Goal: Task Accomplishment & Management: Manage account settings

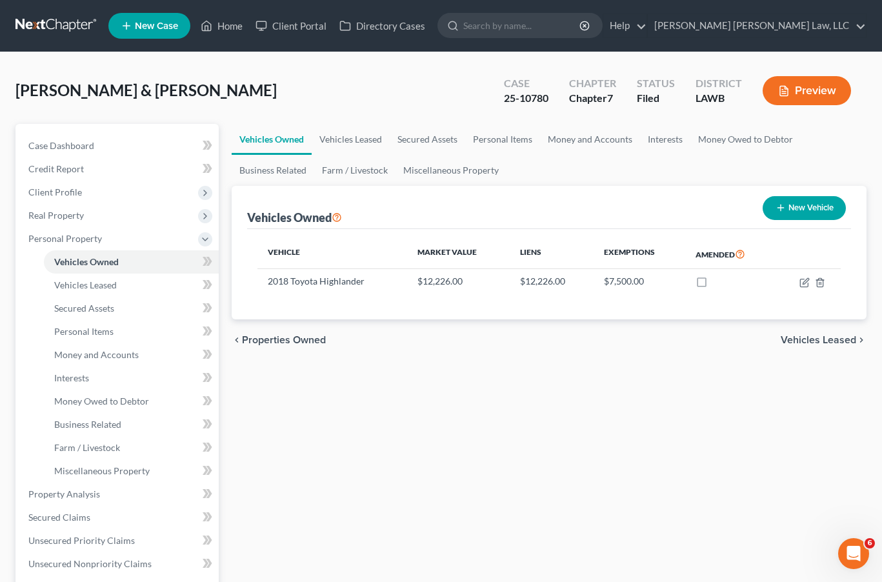
click at [82, 26] on link at bounding box center [56, 25] width 83 height 23
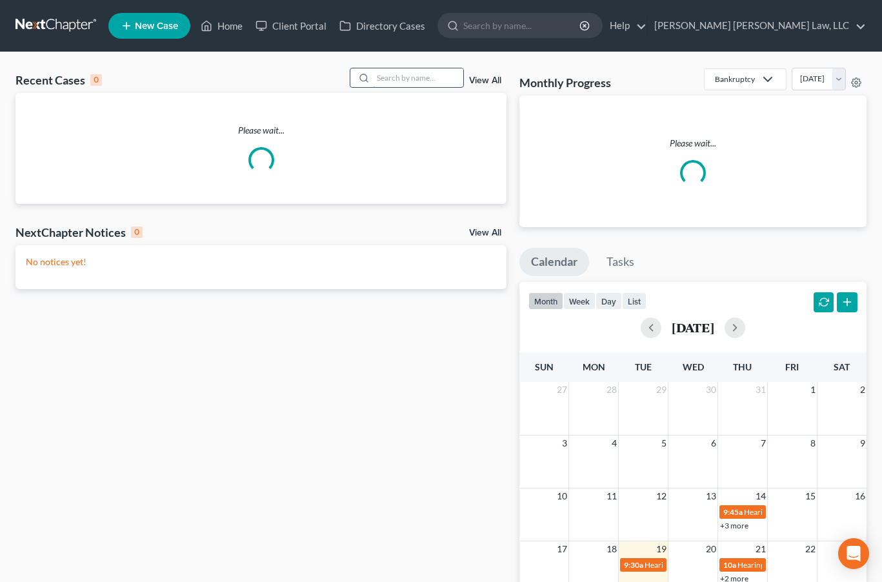
click at [431, 84] on input "search" at bounding box center [418, 77] width 90 height 19
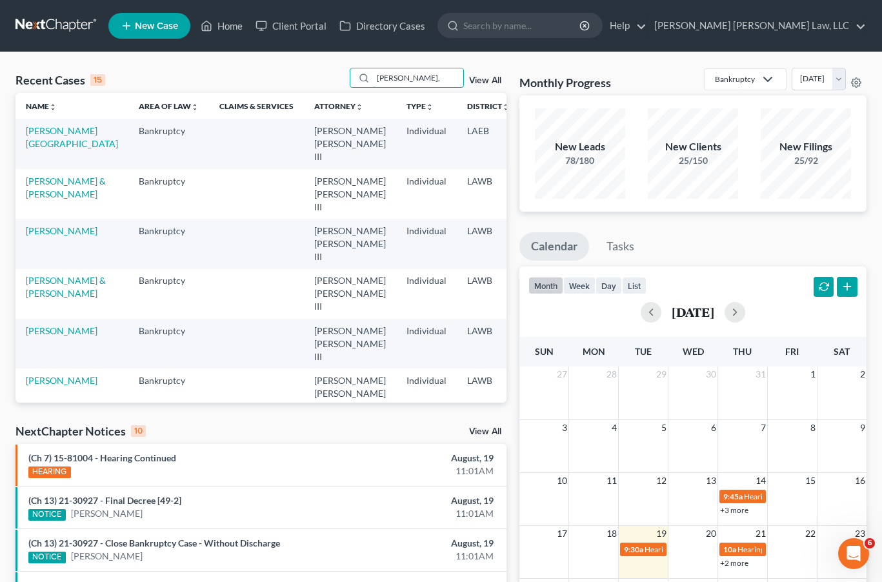
type input "thompson,"
click at [39, 136] on td "Thompson, Franklin" at bounding box center [71, 144] width 113 height 50
click at [40, 134] on link "Thompson, Franklin" at bounding box center [72, 137] width 92 height 24
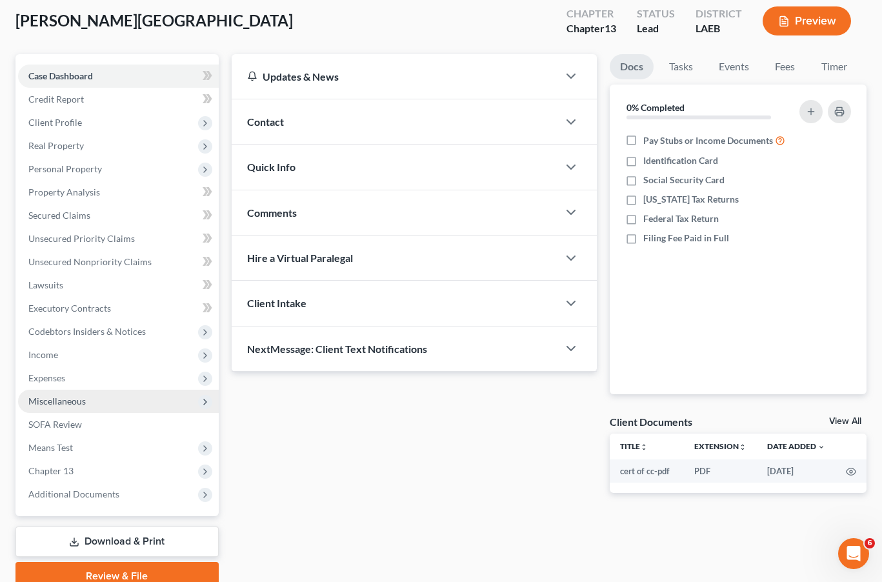
scroll to position [85, 0]
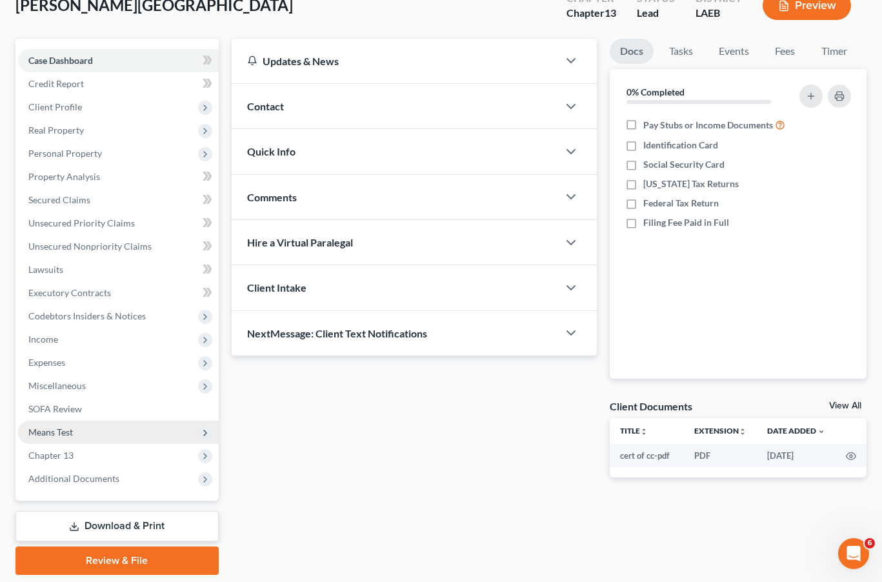
click at [110, 436] on span "Means Test" at bounding box center [118, 432] width 201 height 23
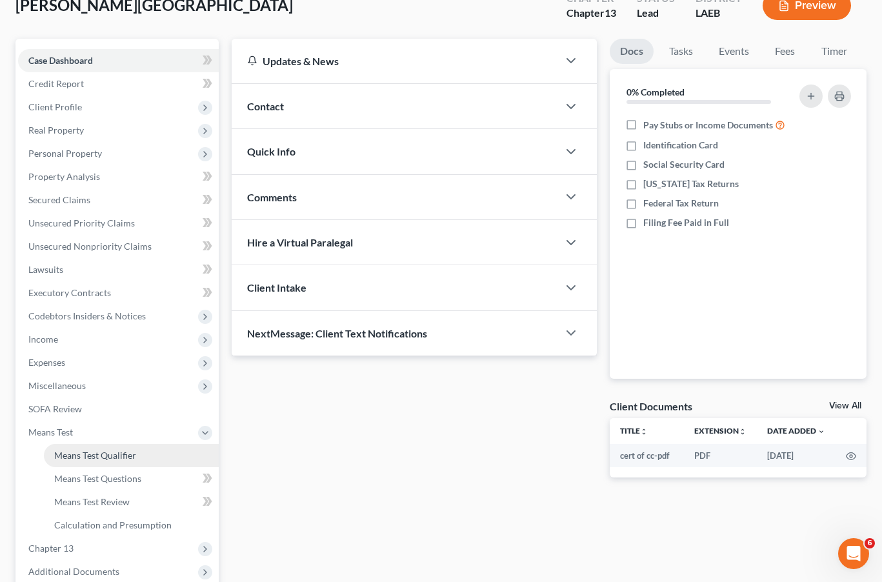
click at [107, 448] on link "Means Test Qualifier" at bounding box center [131, 455] width 175 height 23
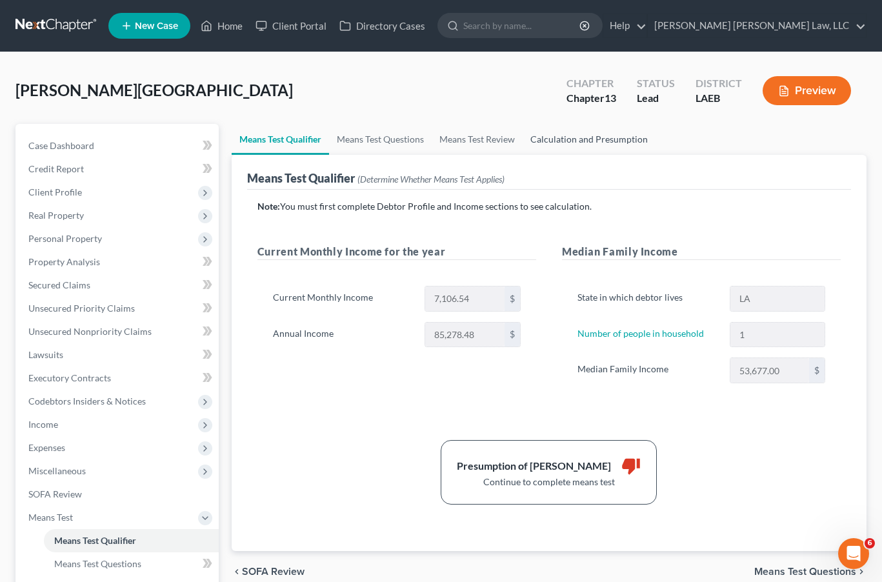
click at [584, 132] on link "Calculation and Presumption" at bounding box center [589, 139] width 133 height 31
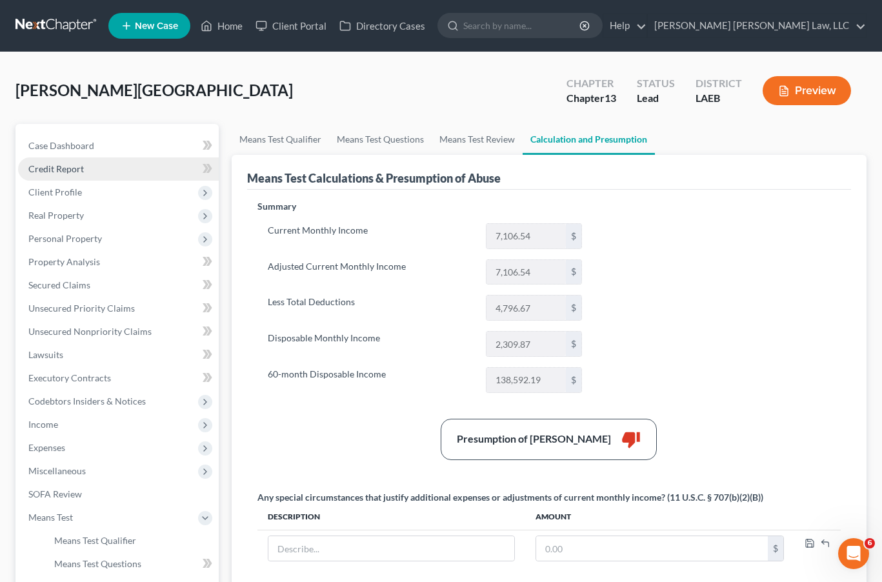
click at [59, 167] on span "Credit Report" at bounding box center [55, 168] width 55 height 11
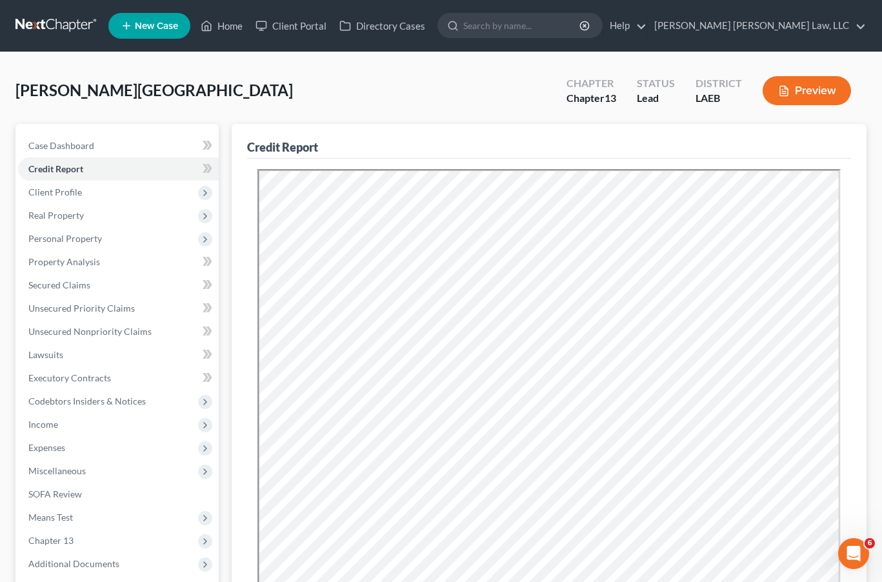
click at [67, 18] on link at bounding box center [56, 25] width 83 height 23
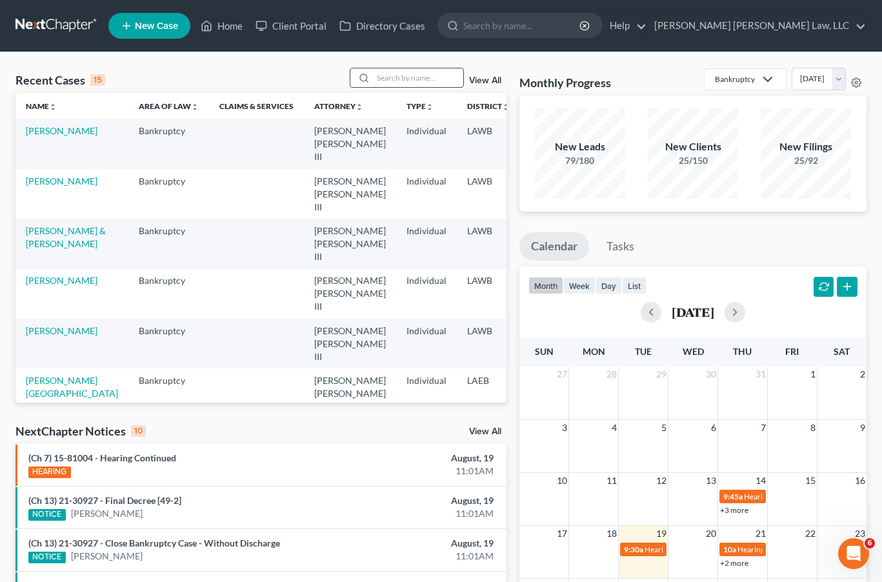
click at [389, 77] on input "search" at bounding box center [418, 77] width 90 height 19
type input "jackson,"
click at [40, 136] on link "Jackson, Felica" at bounding box center [62, 130] width 72 height 11
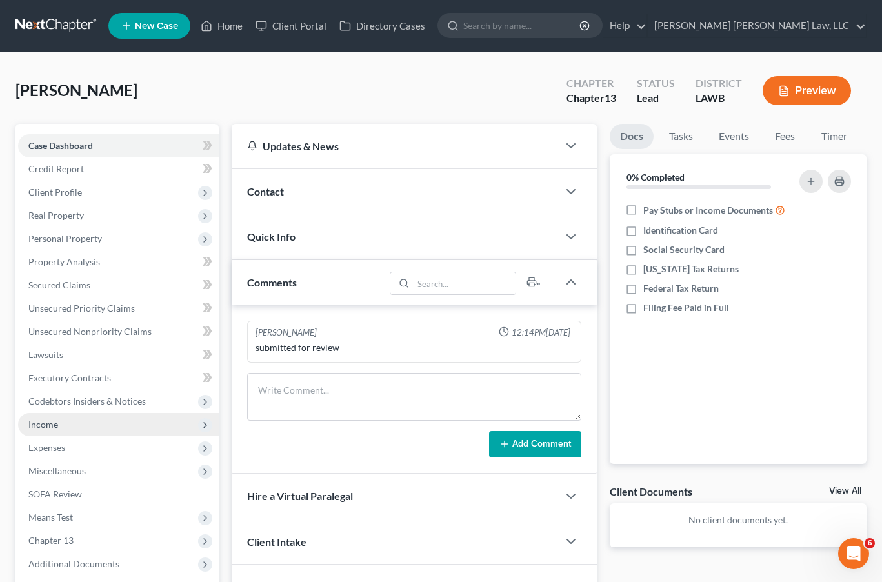
click at [57, 422] on span "Income" at bounding box center [43, 424] width 30 height 11
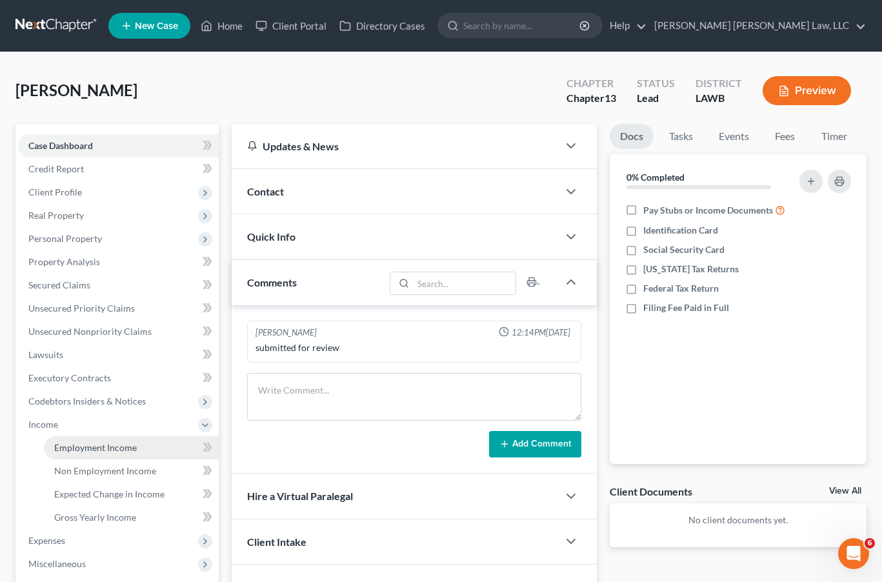
click at [70, 447] on span "Employment Income" at bounding box center [95, 447] width 83 height 11
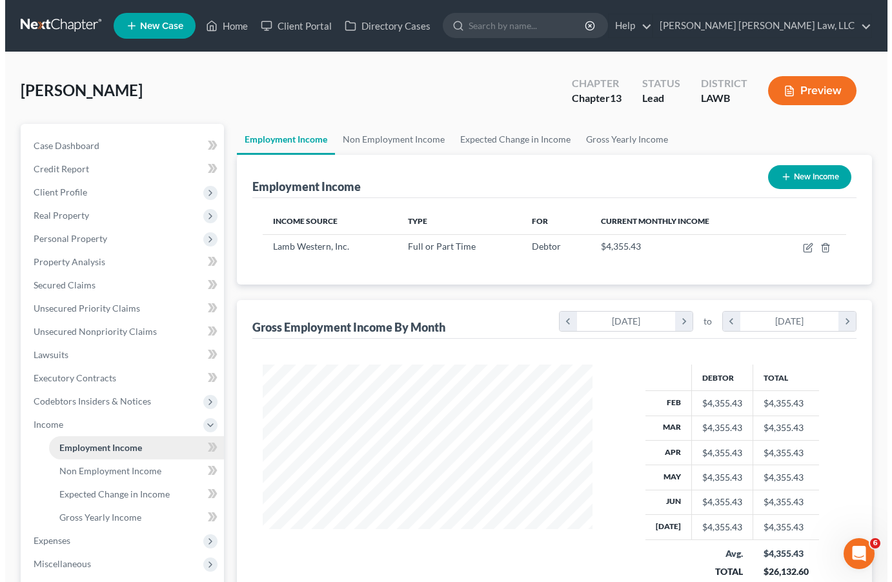
scroll to position [232, 356]
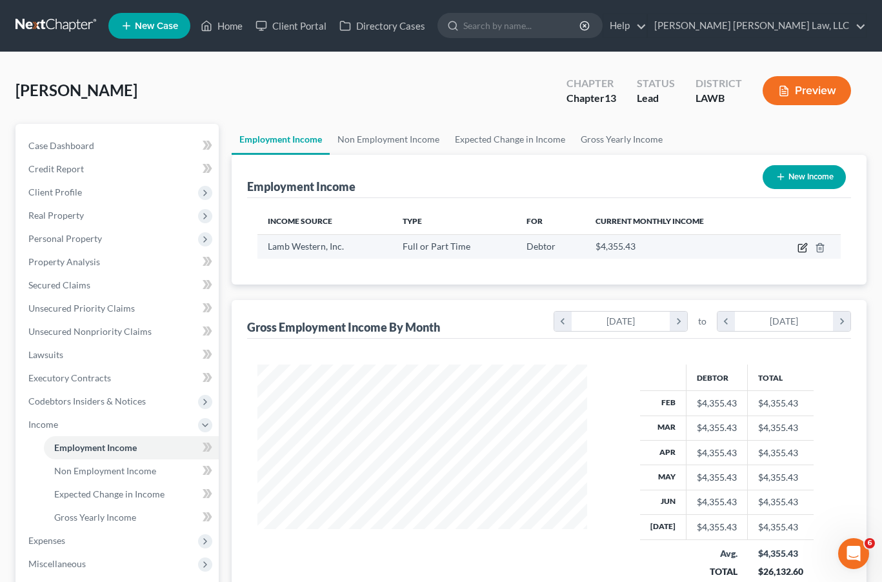
click at [807, 245] on icon "button" at bounding box center [803, 248] width 10 height 10
select select "0"
select select "13"
select select "2"
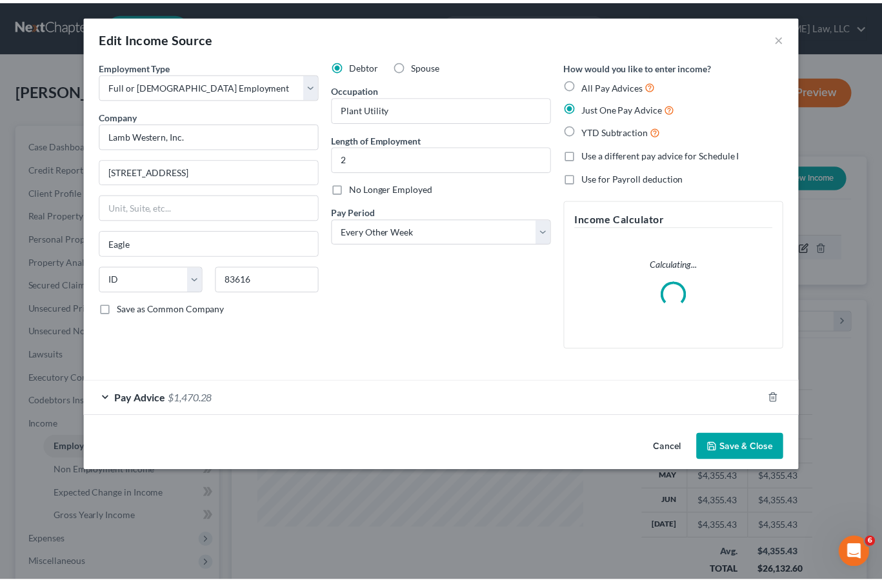
scroll to position [232, 360]
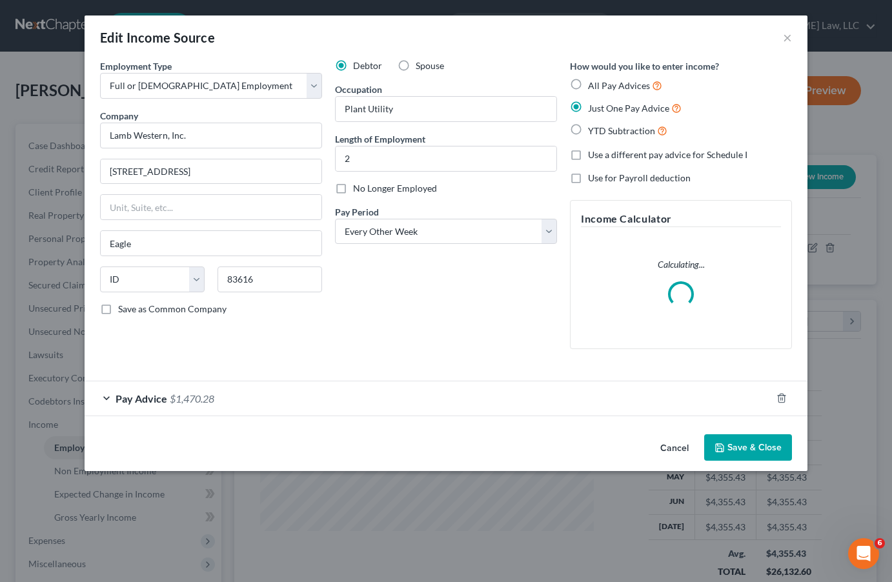
click at [792, 39] on div "Edit Income Source ×" at bounding box center [446, 37] width 723 height 44
click at [785, 40] on button "×" at bounding box center [787, 37] width 9 height 15
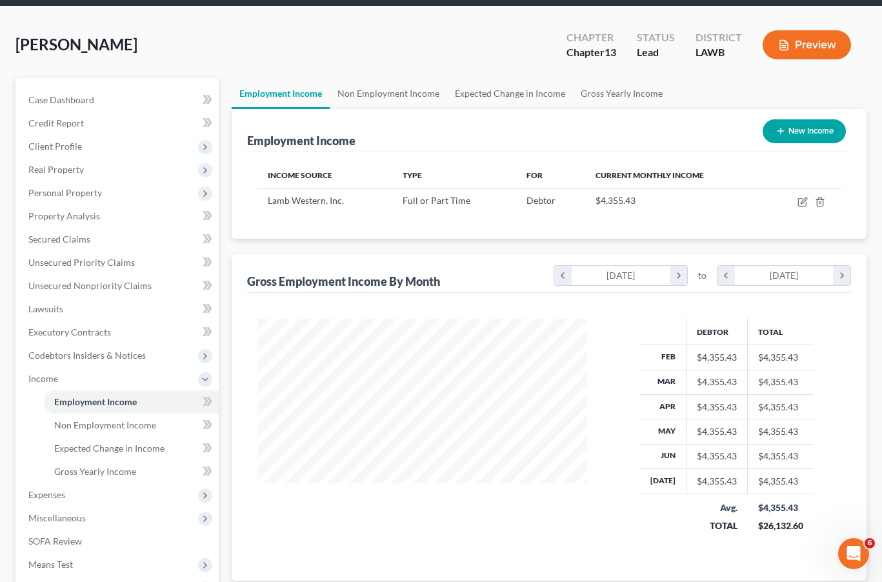
scroll to position [74, 0]
